Goal: Information Seeking & Learning: Learn about a topic

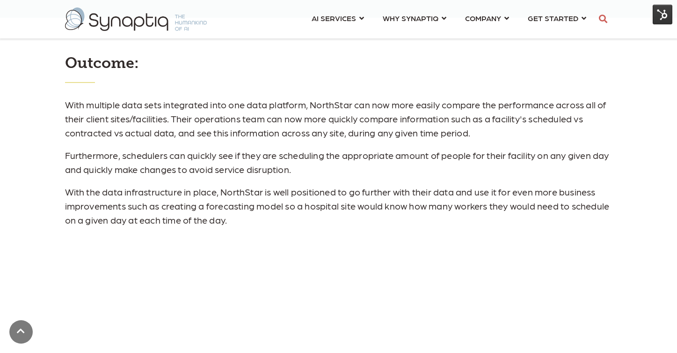
scroll to position [1066, 0]
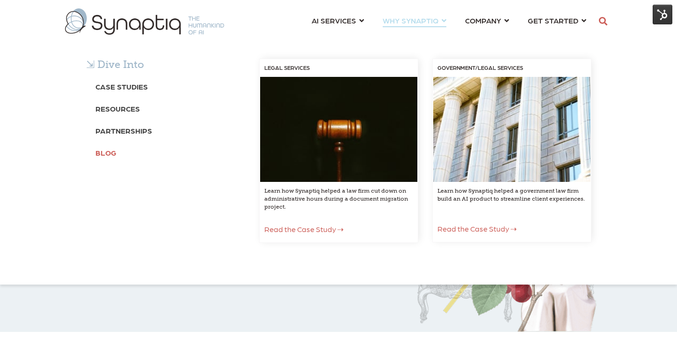
click at [100, 153] on b "Blog" at bounding box center [106, 152] width 21 height 9
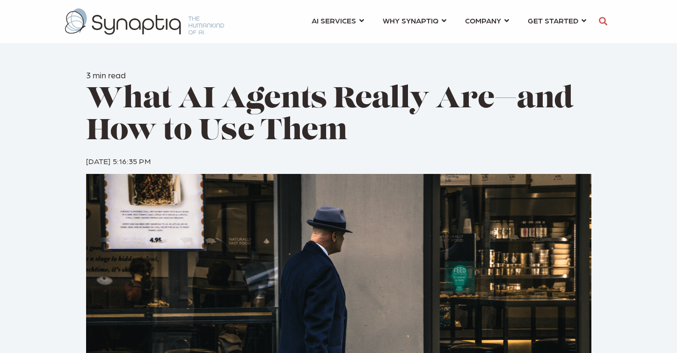
scroll to position [0, 4]
